Goal: Check status: Check status

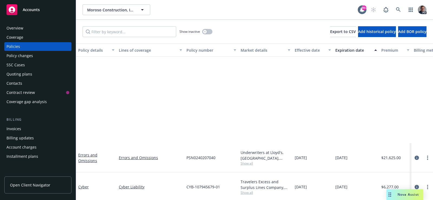
scroll to position [124, 0]
